Goal: Task Accomplishment & Management: Manage account settings

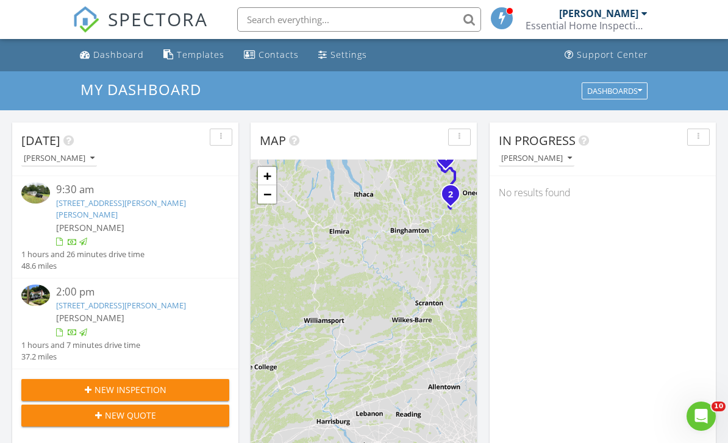
scroll to position [1110, 728]
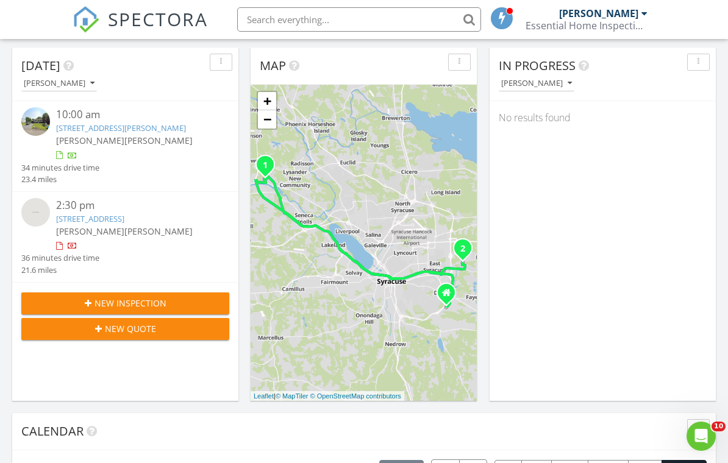
scroll to position [63, 0]
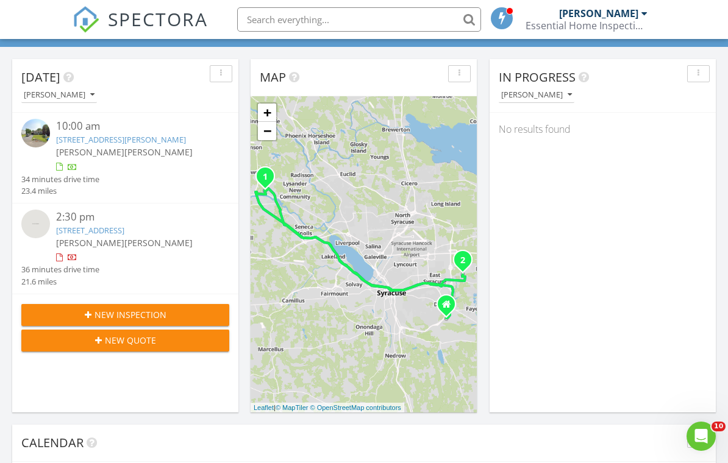
click at [124, 230] on link "6240 Tobinlea Cir, East Syracuse, NY 13057" at bounding box center [90, 230] width 68 height 11
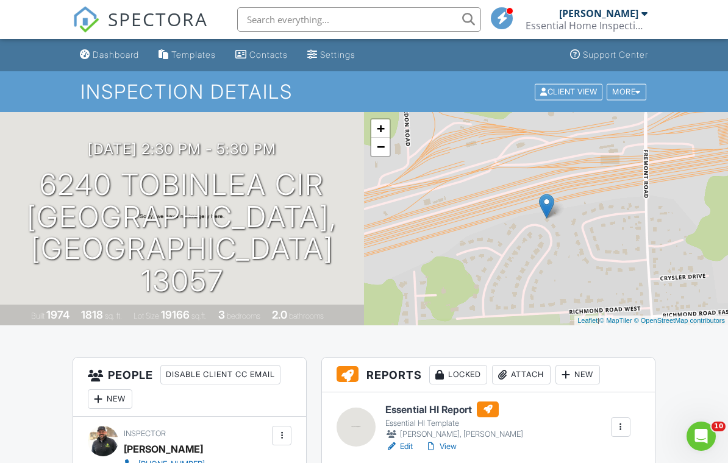
click at [115, 62] on link "Dashboard" at bounding box center [109, 55] width 69 height 23
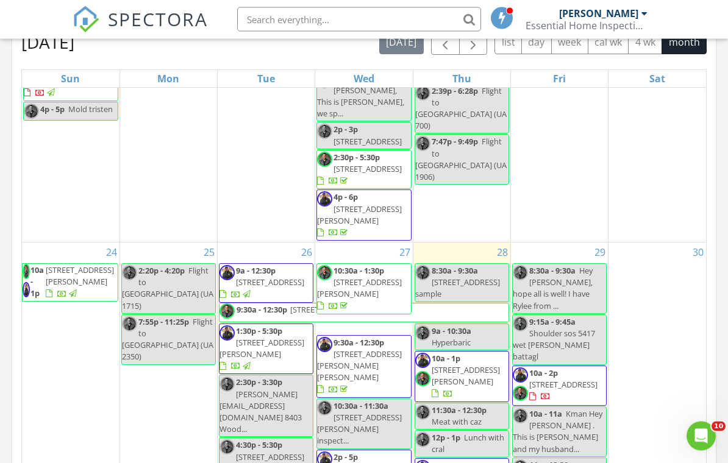
scroll to position [505, 0]
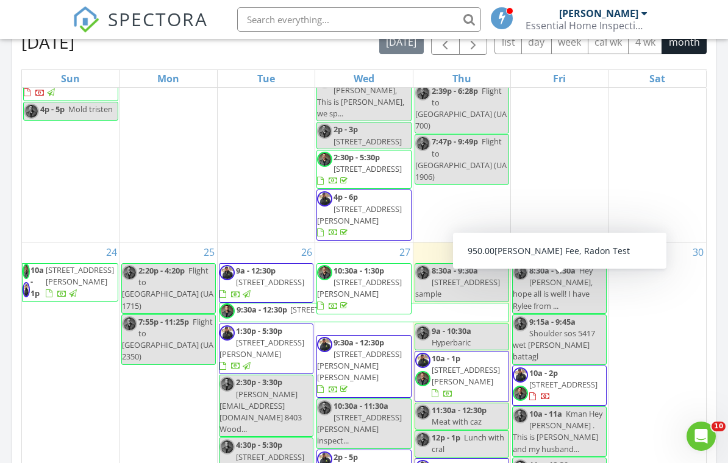
click at [544, 379] on span "211 Collin Ave, Fayetteville 13066" at bounding box center [563, 384] width 68 height 11
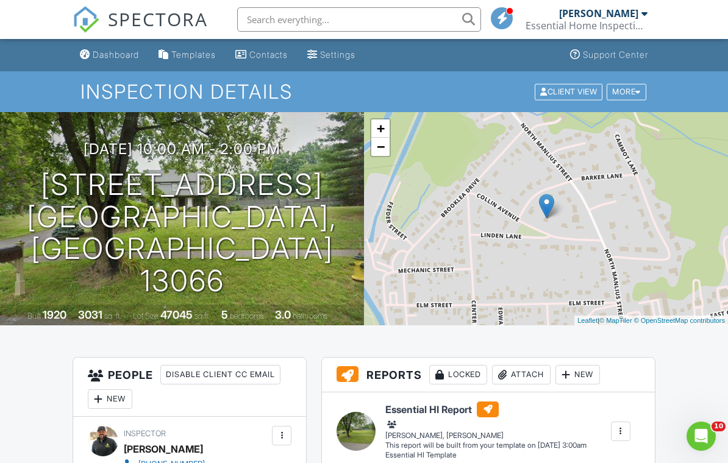
click at [108, 59] on div "Dashboard" at bounding box center [116, 54] width 46 height 10
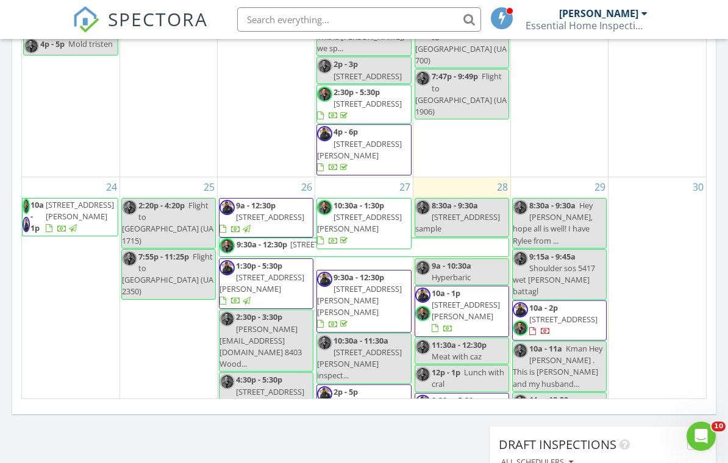
scroll to position [947, 0]
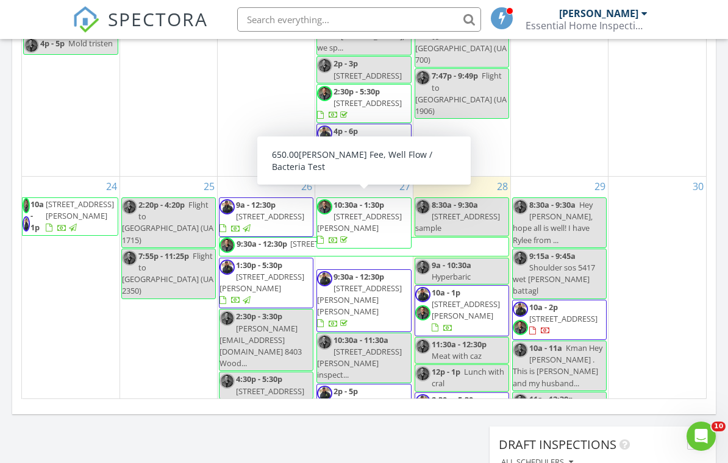
click at [381, 283] on span "[STREET_ADDRESS][PERSON_NAME][PERSON_NAME]" at bounding box center [359, 300] width 85 height 34
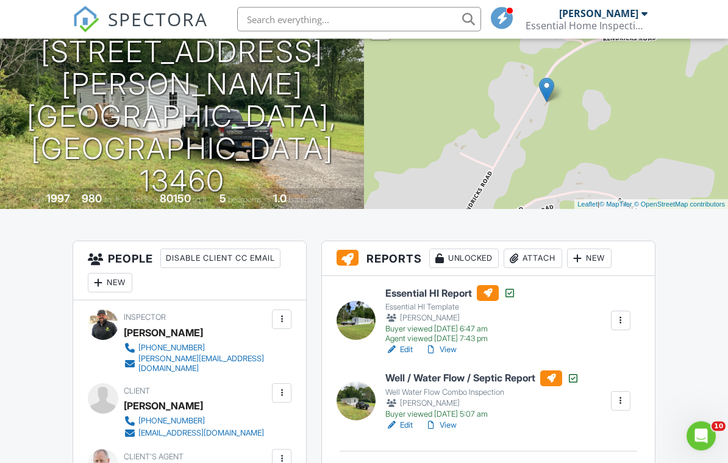
scroll to position [115, 0]
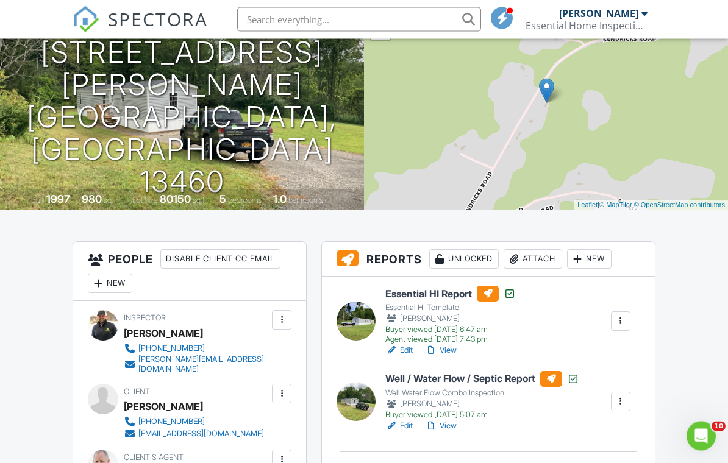
click at [372, 330] on div at bounding box center [355, 321] width 39 height 39
